Goal: Transaction & Acquisition: Purchase product/service

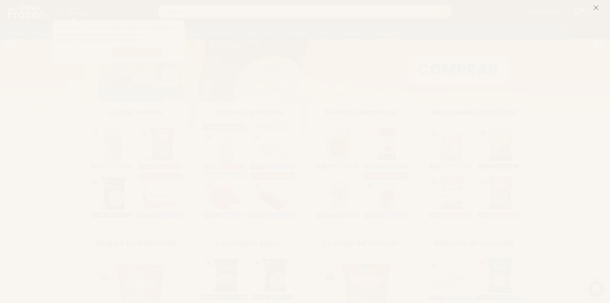
scroll to position [64, 0]
click at [597, 7] on icon at bounding box center [596, 8] width 6 height 6
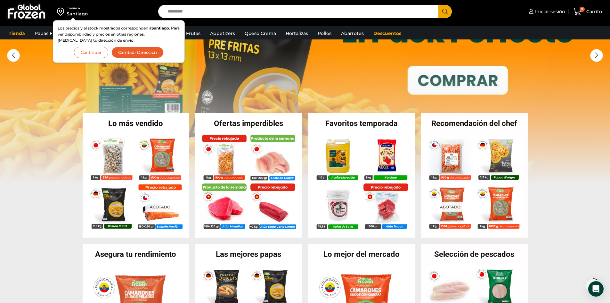
click at [89, 53] on button "Continuar" at bounding box center [91, 52] width 34 height 11
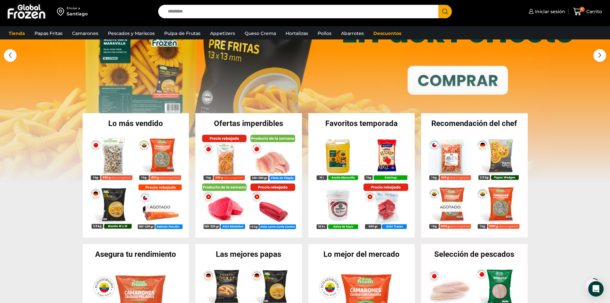
click at [473, 83] on link "1 / 3" at bounding box center [305, 87] width 610 height 192
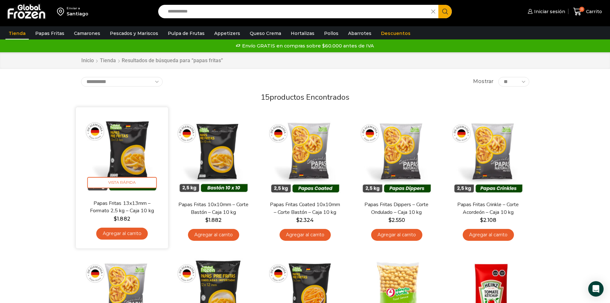
click at [125, 232] on link "Agregar al carrito" at bounding box center [122, 234] width 52 height 12
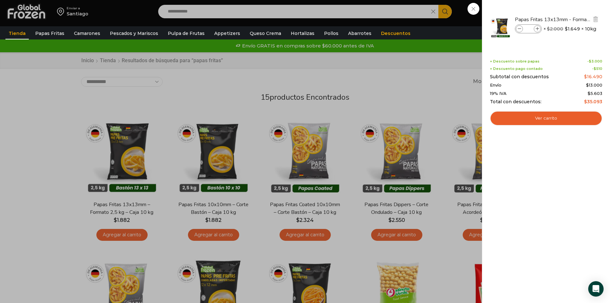
click at [538, 29] on icon at bounding box center [538, 29] width 4 height 4
type input "*"
click at [538, 29] on icon at bounding box center [538, 29] width 4 height 4
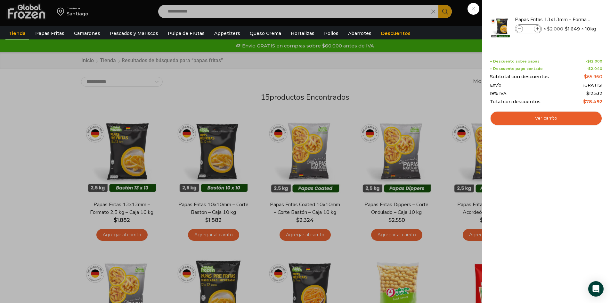
type input "*"
click at [538, 29] on div at bounding box center [547, 27] width 114 height 35
click at [538, 29] on icon at bounding box center [538, 29] width 4 height 4
type input "*"
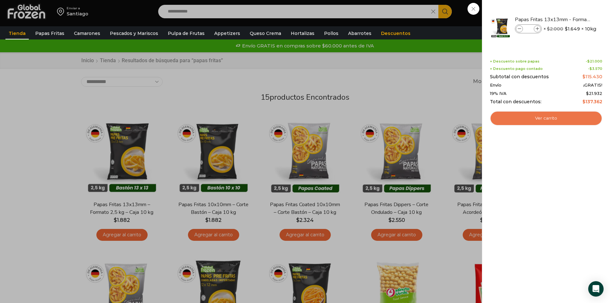
click at [535, 116] on link "Ver carrito" at bounding box center [546, 118] width 112 height 15
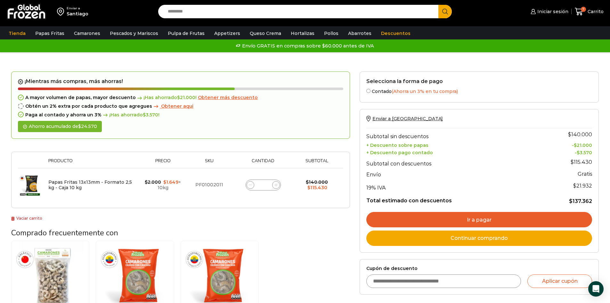
click at [276, 186] on icon at bounding box center [276, 184] width 3 height 3
type input "*"
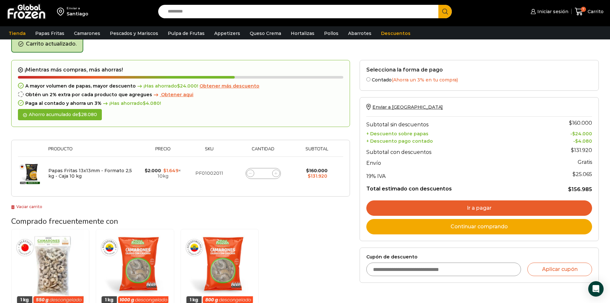
scroll to position [33, 0]
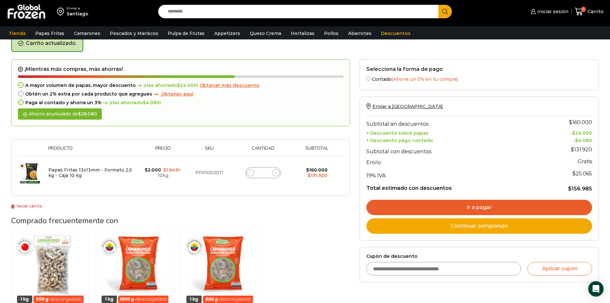
click at [250, 171] on icon at bounding box center [250, 172] width 3 height 3
type input "*"
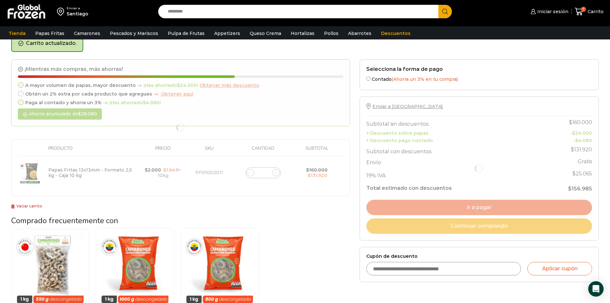
click at [250, 171] on div at bounding box center [180, 127] width 339 height 137
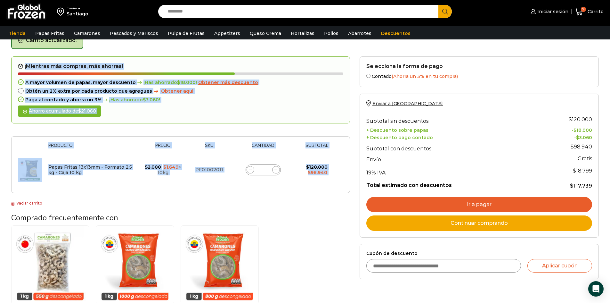
scroll to position [36, 0]
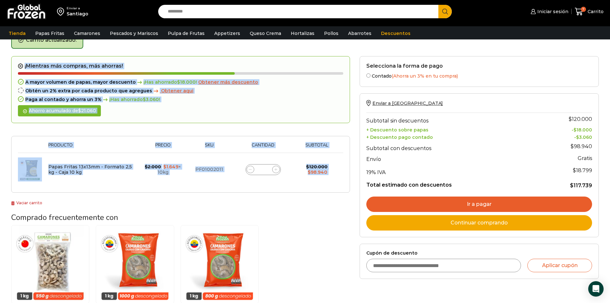
click at [252, 170] on icon at bounding box center [250, 169] width 3 height 3
type input "*"
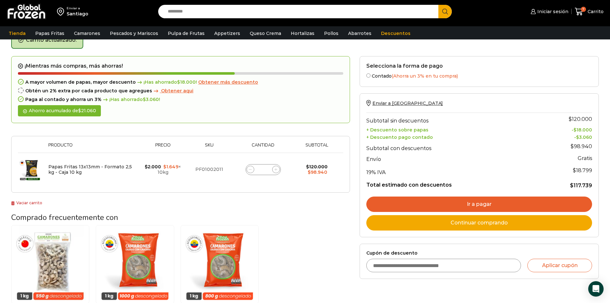
click at [252, 170] on form "¡Mientras más compras, más ahorras! A mayor volumen de papas, mayor descuento ¡…" at bounding box center [180, 124] width 339 height 137
click at [252, 170] on icon at bounding box center [250, 169] width 3 height 3
type input "*"
click at [468, 222] on link "Continuar comprando" at bounding box center [480, 222] width 226 height 15
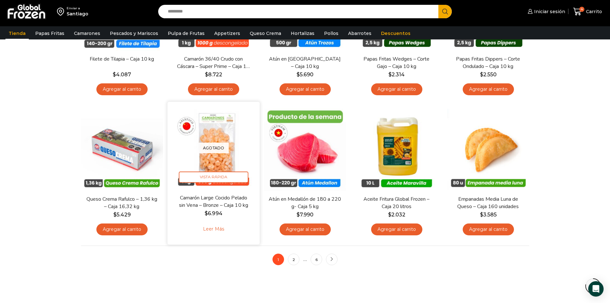
scroll to position [353, 0]
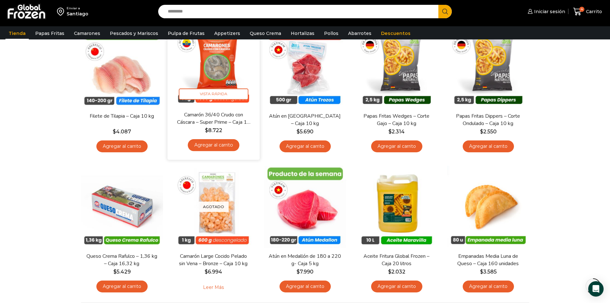
click at [215, 144] on link "Agregar al carrito" at bounding box center [214, 145] width 52 height 12
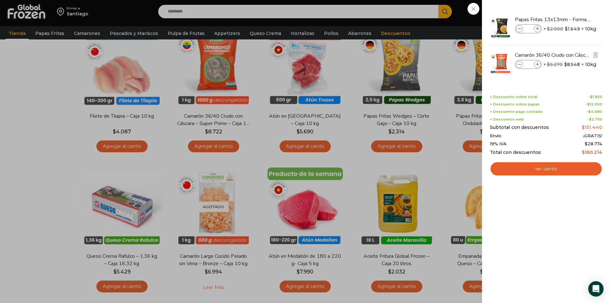
click at [538, 63] on icon at bounding box center [538, 65] width 4 height 4
type input "*"
click at [538, 63] on icon at bounding box center [538, 65] width 4 height 4
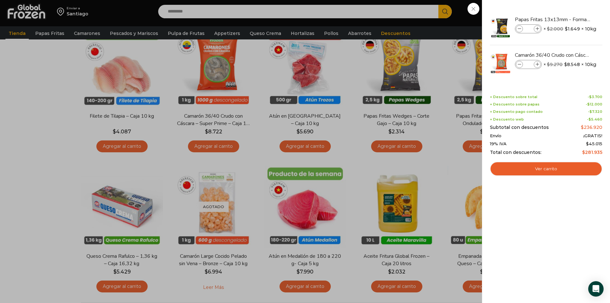
click at [538, 63] on icon at bounding box center [538, 65] width 4 height 4
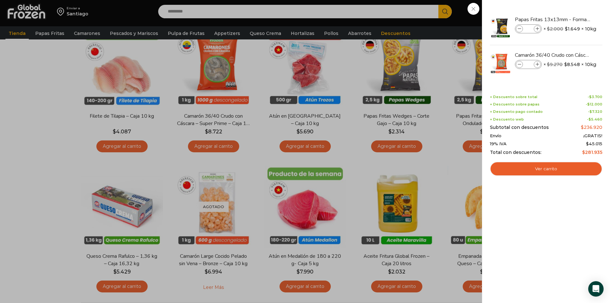
type input "**"
click at [519, 64] on icon at bounding box center [520, 65] width 4 height 4
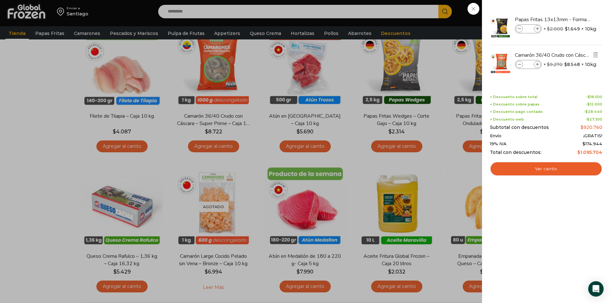
click at [519, 64] on icon at bounding box center [520, 65] width 4 height 4
type input "*"
click at [519, 64] on icon at bounding box center [520, 65] width 4 height 4
type input "*"
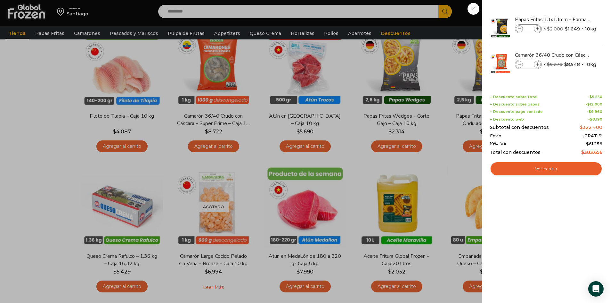
click at [519, 64] on icon at bounding box center [520, 65] width 4 height 4
type input "*"
click at [544, 169] on link "Ver carrito" at bounding box center [546, 169] width 112 height 15
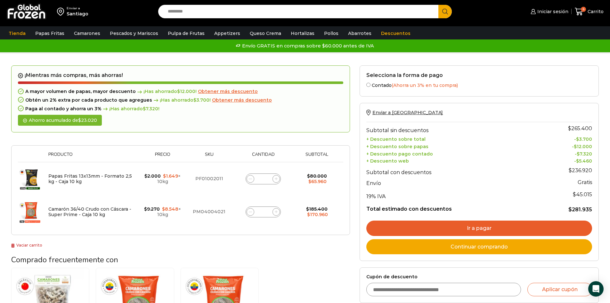
click at [488, 245] on link "Continuar comprando" at bounding box center [480, 246] width 226 height 15
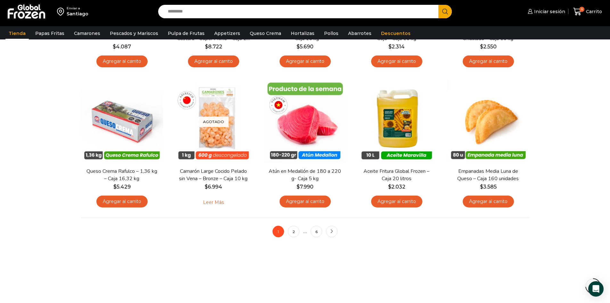
scroll to position [449, 0]
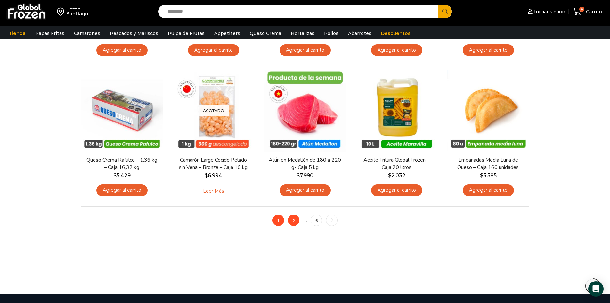
click at [294, 218] on link "2" at bounding box center [294, 220] width 12 height 12
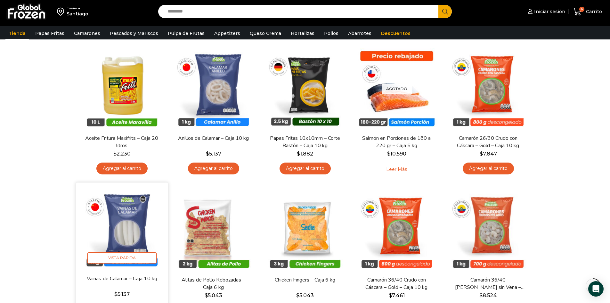
scroll to position [224, 0]
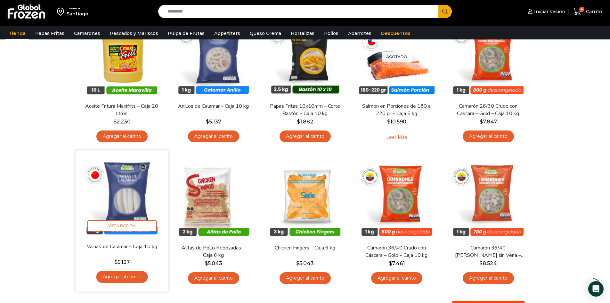
click at [118, 275] on link "Agregar al carrito" at bounding box center [122, 277] width 52 height 12
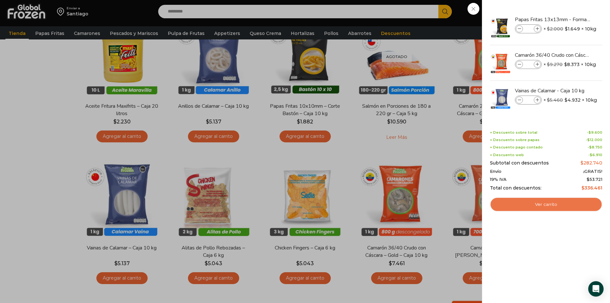
click at [547, 203] on link "Ver carrito" at bounding box center [546, 204] width 112 height 15
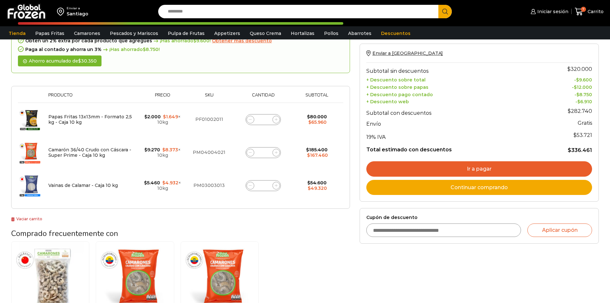
scroll to position [64, 0]
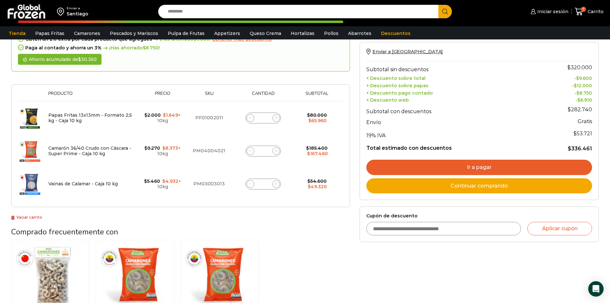
click at [469, 185] on link "Continuar comprando" at bounding box center [480, 185] width 226 height 15
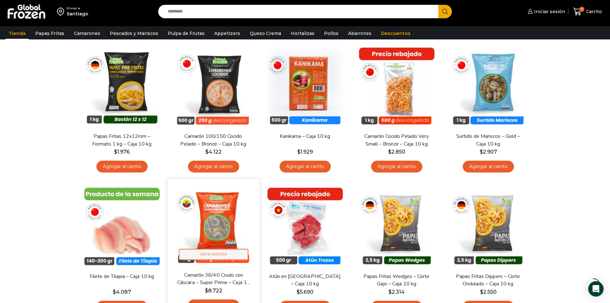
scroll to position [224, 0]
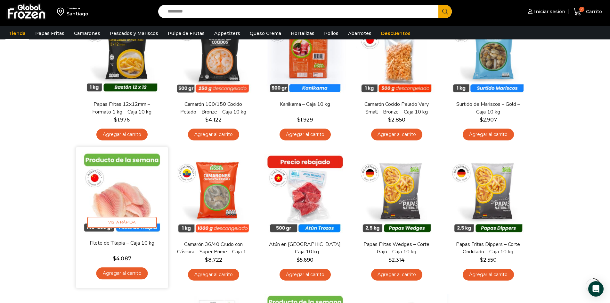
click at [118, 269] on link "Agregar al carrito" at bounding box center [122, 273] width 52 height 12
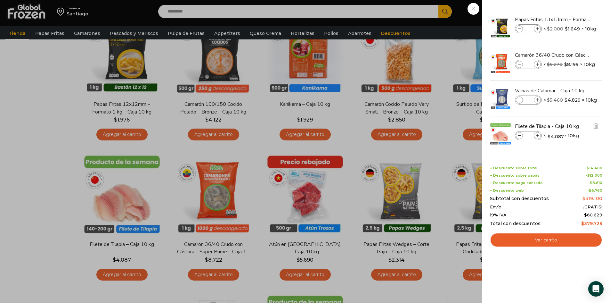
click at [537, 132] on span at bounding box center [537, 135] width 7 height 7
click at [537, 133] on span at bounding box center [537, 135] width 7 height 7
click at [537, 134] on span at bounding box center [537, 135] width 7 height 7
type input "*"
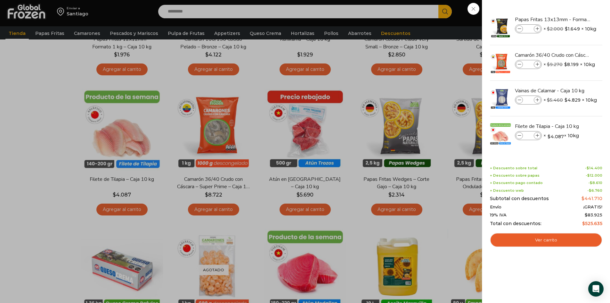
scroll to position [320, 0]
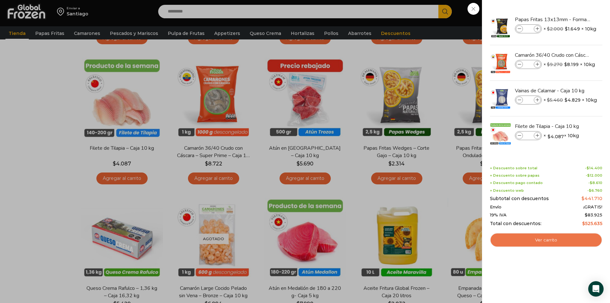
click at [543, 238] on link "Ver carrito" at bounding box center [546, 240] width 112 height 15
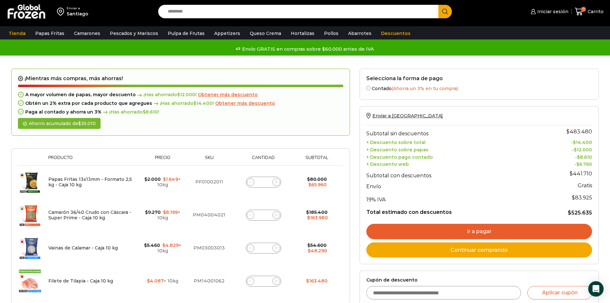
scroll to position [32, 0]
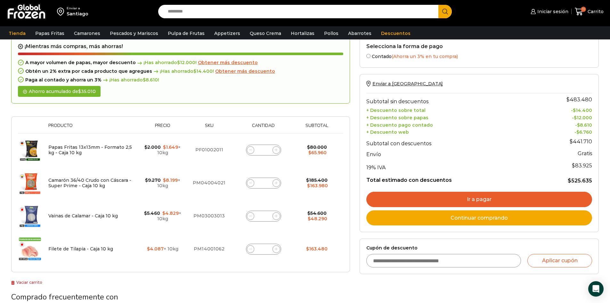
click at [441, 261] on input "Cupón de descuento" at bounding box center [444, 260] width 155 height 13
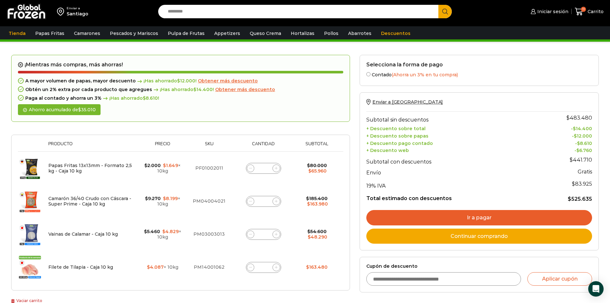
scroll to position [0, 0]
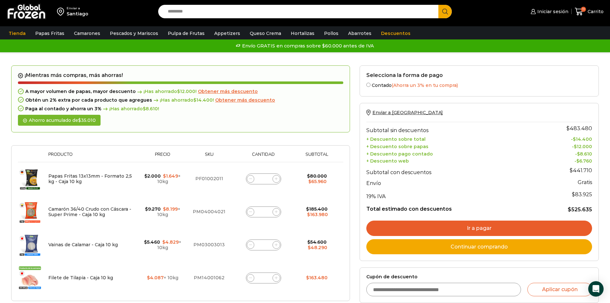
click at [512, 225] on link "Ir a pagar" at bounding box center [480, 227] width 226 height 15
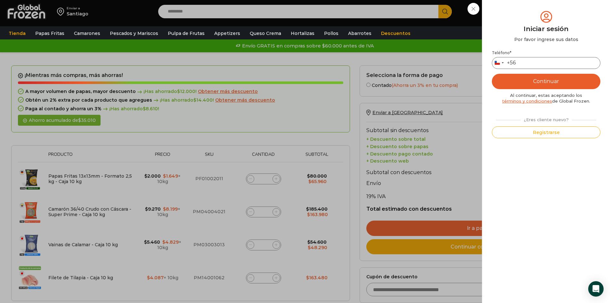
click at [531, 62] on input "Teléfono *" at bounding box center [546, 63] width 109 height 12
type input "*********"
click at [545, 80] on button "Continuar" at bounding box center [546, 81] width 109 height 15
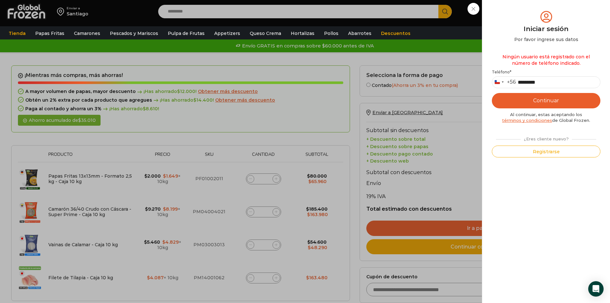
click at [555, 100] on button "Continuar" at bounding box center [546, 100] width 109 height 15
click at [548, 149] on button "Registrarse" at bounding box center [546, 151] width 109 height 12
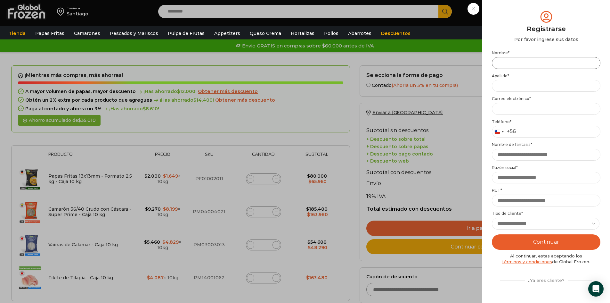
click at [521, 61] on input "Nombre *" at bounding box center [546, 63] width 109 height 12
type input "******"
click at [516, 84] on input "Apellido *" at bounding box center [546, 86] width 109 height 12
type input "******"
click at [521, 106] on input "Email address *" at bounding box center [546, 109] width 109 height 12
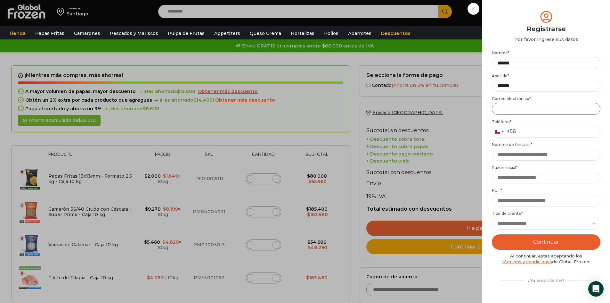
type input "**********"
click at [532, 130] on input "Teléfono *" at bounding box center [546, 132] width 109 height 12
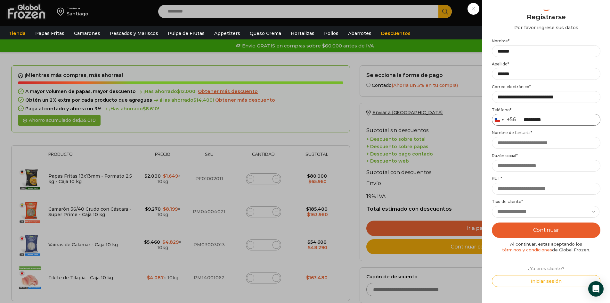
type input "*********"
click at [522, 145] on input "Nombre de fantasía *" at bounding box center [546, 143] width 109 height 12
type input "**********"
click at [524, 168] on input "Razón social *" at bounding box center [546, 166] width 109 height 12
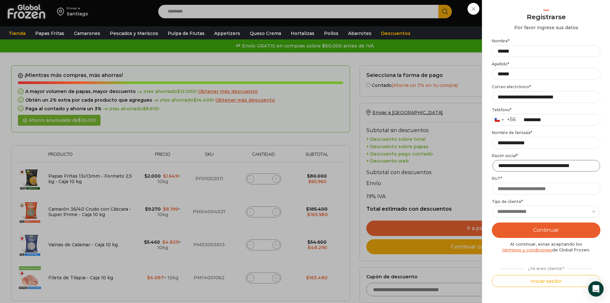
type input "**********"
click at [519, 185] on input "RUT *" at bounding box center [546, 189] width 109 height 12
type input "**********"
click at [593, 210] on select "**********" at bounding box center [546, 212] width 108 height 12
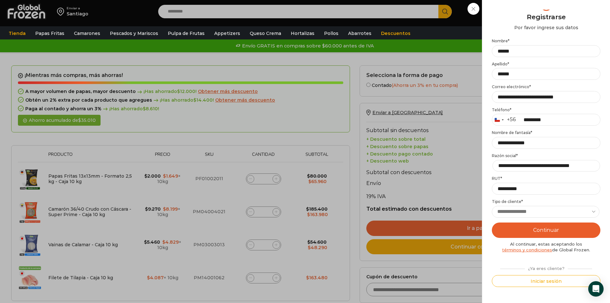
select select "**********"
click at [492, 206] on select "**********" at bounding box center [546, 212] width 108 height 12
click at [546, 230] on button "Continuar" at bounding box center [546, 229] width 109 height 15
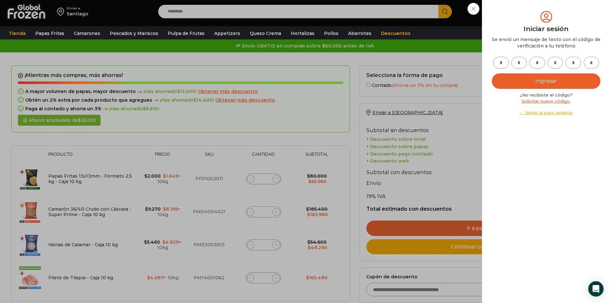
click at [503, 64] on input "text" at bounding box center [502, 63] width 16 height 12
type input "*"
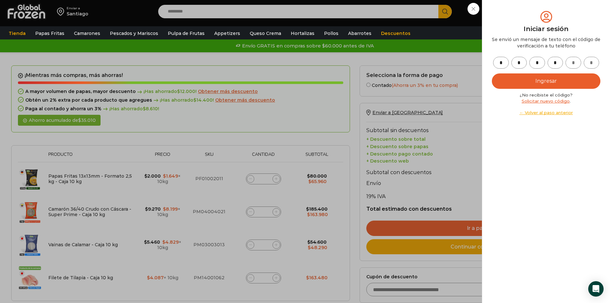
type input "*"
click at [549, 80] on button "Ingresar" at bounding box center [546, 80] width 109 height 15
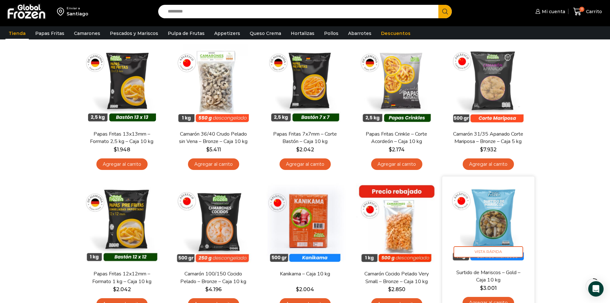
scroll to position [64, 0]
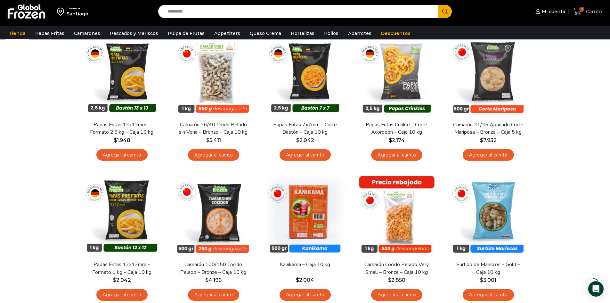
click at [590, 10] on span "Carrito" at bounding box center [594, 11] width 18 height 6
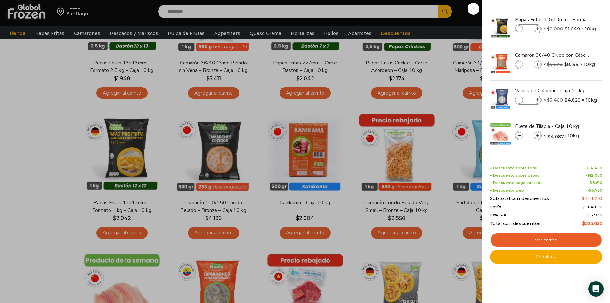
scroll to position [128, 0]
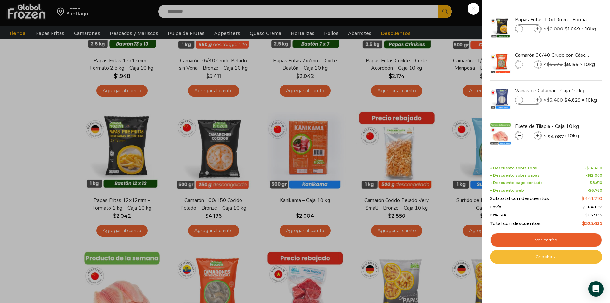
click at [550, 257] on link "Checkout" at bounding box center [546, 256] width 112 height 13
click at [550, 253] on link "Checkout" at bounding box center [546, 256] width 112 height 13
